Goal: Check status: Check status

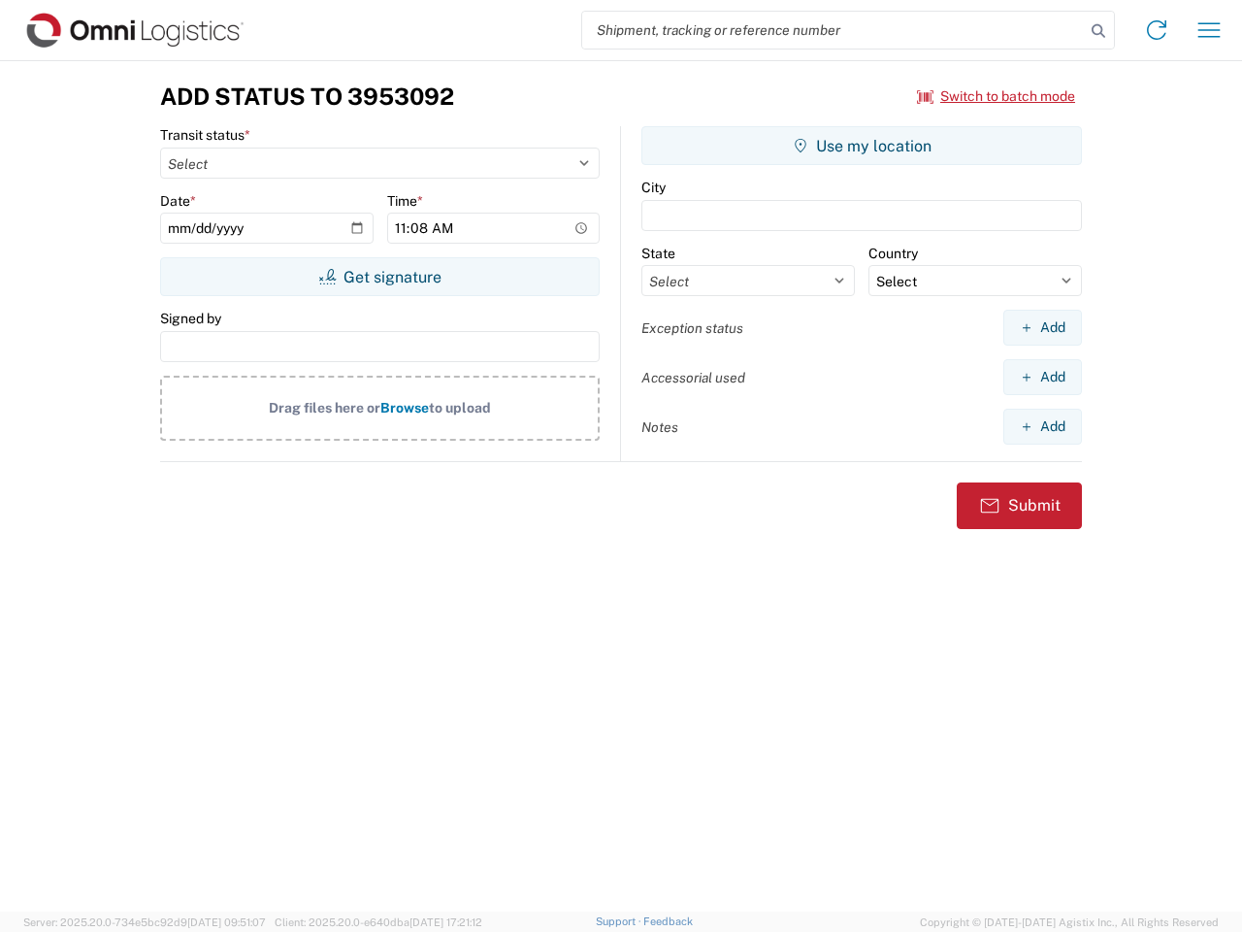
click at [834, 30] on input "search" at bounding box center [833, 30] width 503 height 37
click at [1099, 31] on icon at bounding box center [1098, 30] width 27 height 27
click at [1157, 30] on icon at bounding box center [1156, 30] width 31 height 31
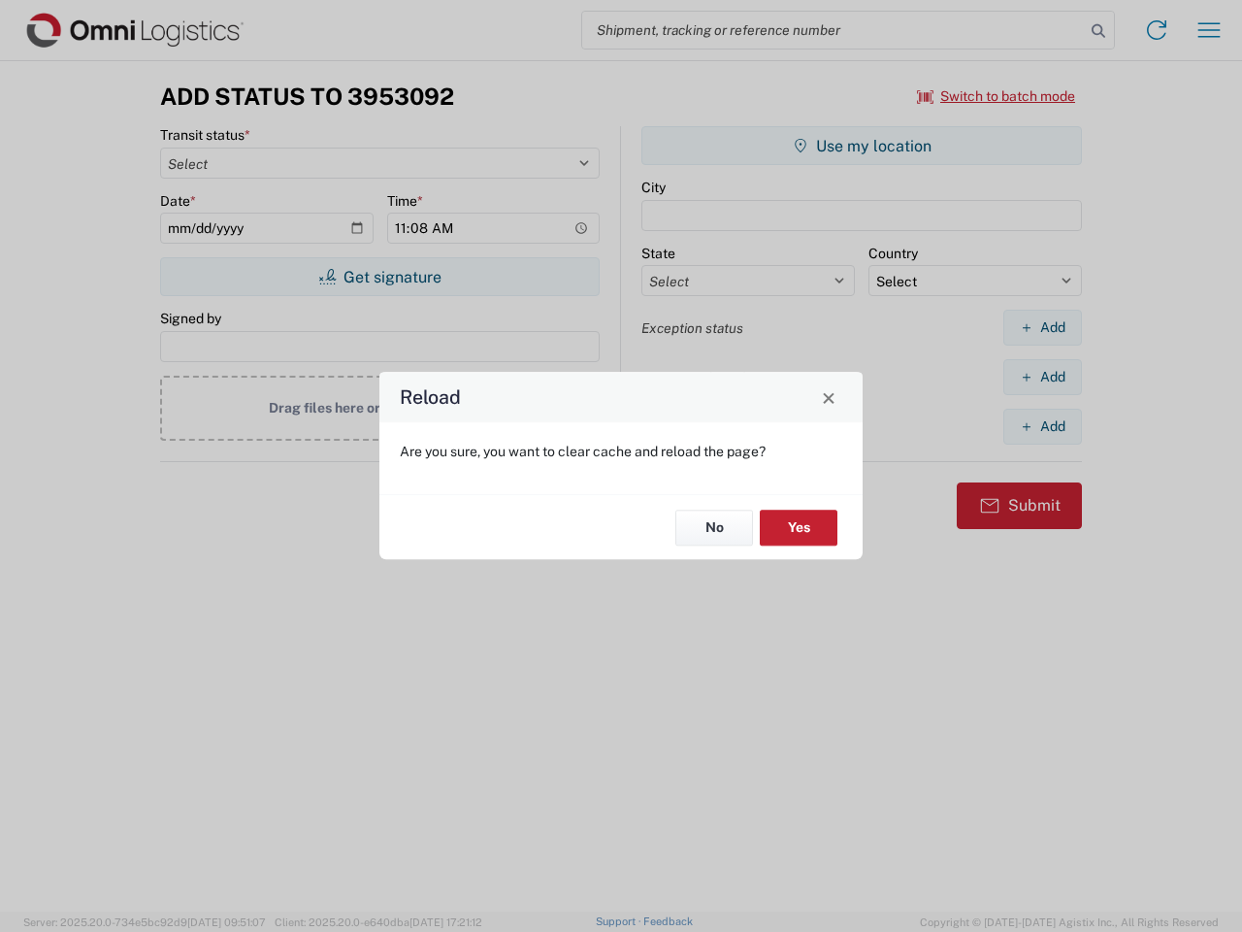
click at [997, 96] on div "Reload Are you sure, you want to clear cache and reload the page? No Yes" at bounding box center [621, 466] width 1242 height 932
click at [380, 277] on div "Reload Are you sure, you want to clear cache and reload the page? No Yes" at bounding box center [621, 466] width 1242 height 932
click at [862, 146] on div "Reload Are you sure, you want to clear cache and reload the page? No Yes" at bounding box center [621, 466] width 1242 height 932
click at [1042, 327] on div "Reload Are you sure, you want to clear cache and reload the page? No Yes" at bounding box center [621, 466] width 1242 height 932
click at [1042, 377] on div "Reload Are you sure, you want to clear cache and reload the page? No Yes" at bounding box center [621, 466] width 1242 height 932
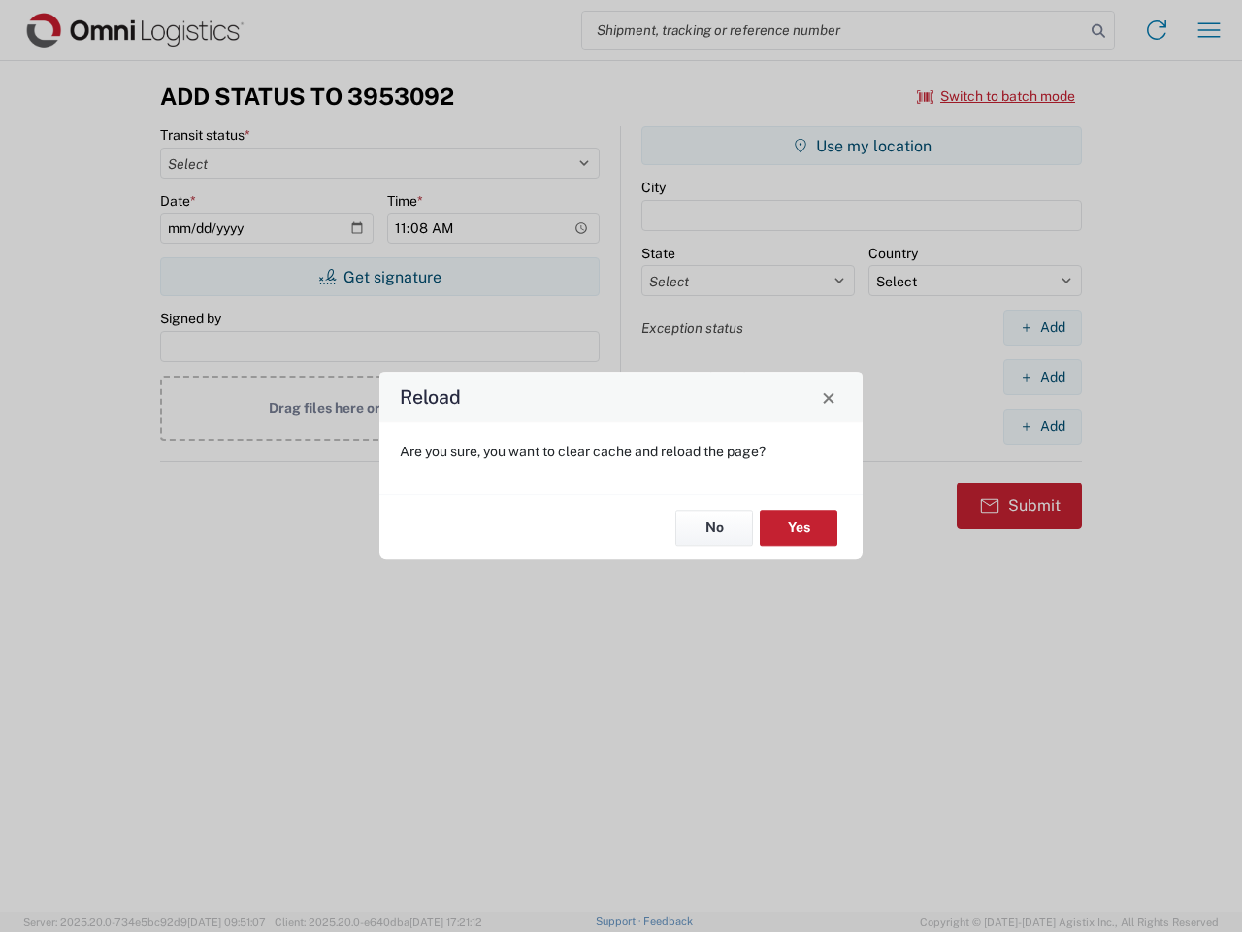
click at [1042, 426] on div "Reload Are you sure, you want to clear cache and reload the page? No Yes" at bounding box center [621, 466] width 1242 height 932
